Goal: Task Accomplishment & Management: Complete application form

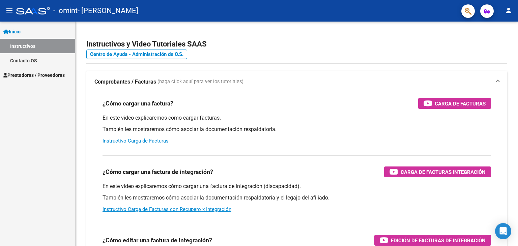
click at [44, 44] on link "Instructivos" at bounding box center [37, 46] width 75 height 15
click at [33, 71] on link "Prestadores / Proveedores" at bounding box center [37, 75] width 75 height 15
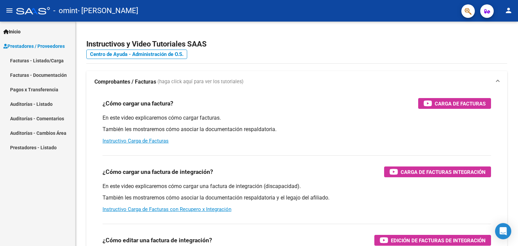
click at [49, 61] on link "Facturas - Listado/Carga" at bounding box center [37, 60] width 75 height 15
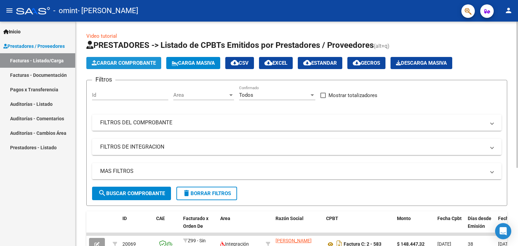
click at [135, 65] on span "Cargar Comprobante" at bounding box center [124, 63] width 64 height 6
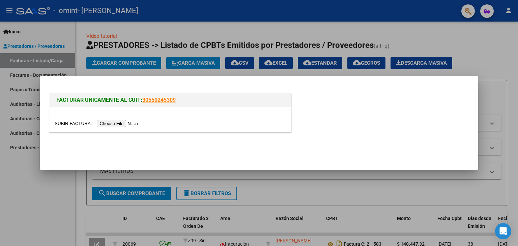
click at [118, 122] on input "file" at bounding box center [97, 123] width 85 height 7
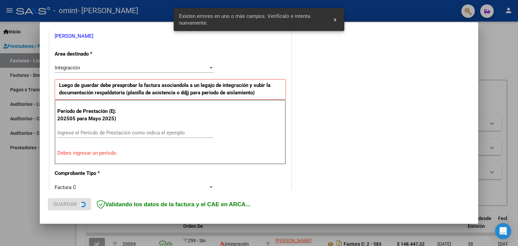
scroll to position [142, 0]
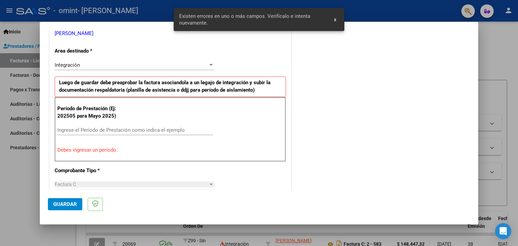
click at [92, 130] on input "Ingrese el Período de Prestación como indica el ejemplo" at bounding box center [135, 130] width 156 height 6
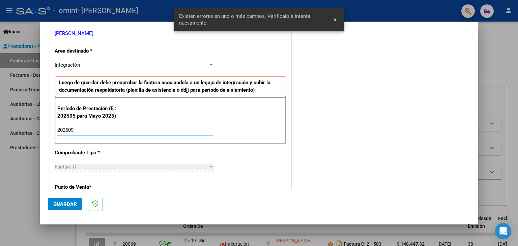
type input "202509"
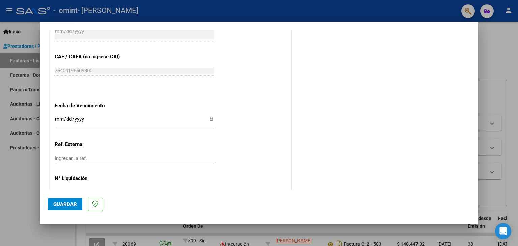
scroll to position [433, 0]
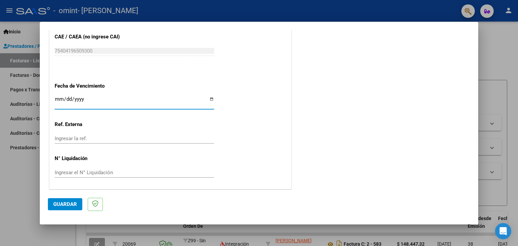
click at [208, 100] on input "Ingresar la fecha" at bounding box center [135, 101] width 160 height 11
type input "[DATE]"
click at [73, 203] on span "Guardar" at bounding box center [65, 204] width 24 height 6
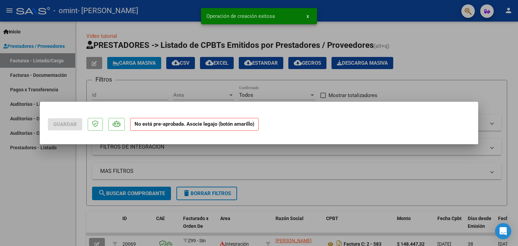
scroll to position [0, 0]
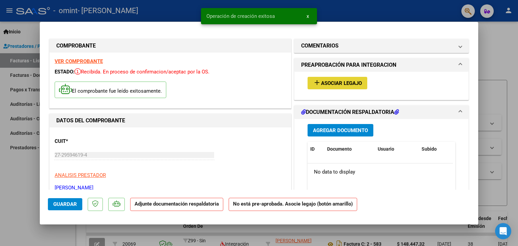
click at [339, 82] on span "Asociar Legajo" at bounding box center [341, 83] width 41 height 6
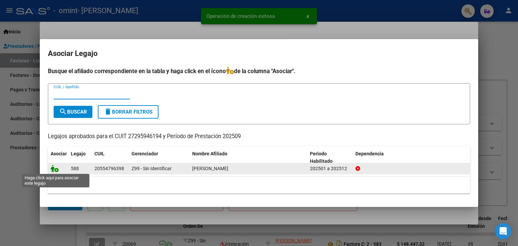
click at [54, 169] on icon at bounding box center [55, 168] width 8 height 7
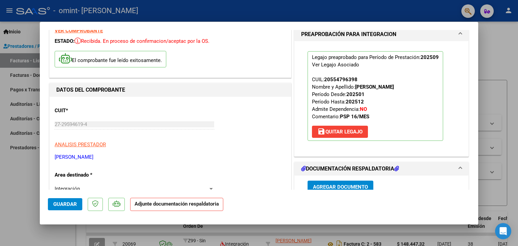
scroll to position [67, 0]
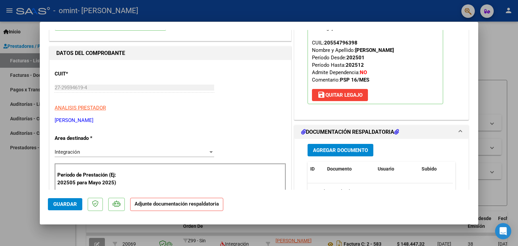
click at [353, 150] on span "Agregar Documento" at bounding box center [340, 150] width 55 height 6
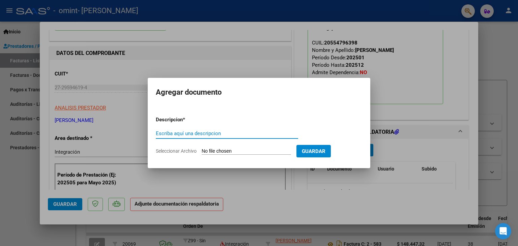
click at [194, 133] on input "Escriba aquí una descripcion" at bounding box center [227, 134] width 142 height 6
type input "Planilla de asistencia-Septiembre-25"
click at [224, 148] on input "Seleccionar Archivo" at bounding box center [246, 151] width 89 height 6
type input "C:\fakepath\[PERSON_NAME]-ASIS SEPTIEMBRE-25.pdf"
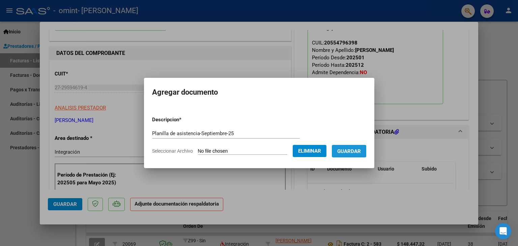
click at [347, 154] on span "Guardar" at bounding box center [349, 151] width 24 height 6
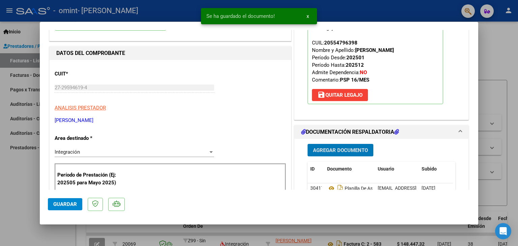
click at [62, 202] on span "Guardar" at bounding box center [65, 204] width 24 height 6
click at [497, 58] on div at bounding box center [259, 123] width 518 height 246
type input "$ 0,00"
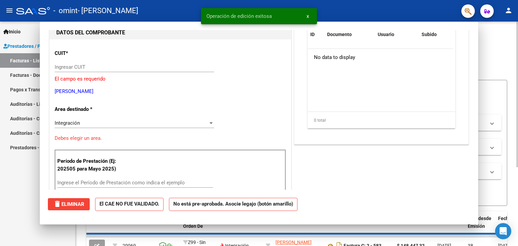
scroll to position [0, 0]
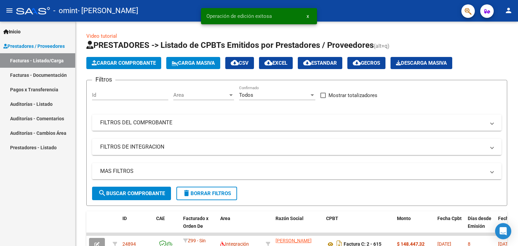
click at [510, 8] on mat-icon "person" at bounding box center [509, 10] width 8 height 8
click at [500, 41] on button "exit_to_app Salir" at bounding box center [494, 44] width 41 height 16
